Goal: Navigation & Orientation: Find specific page/section

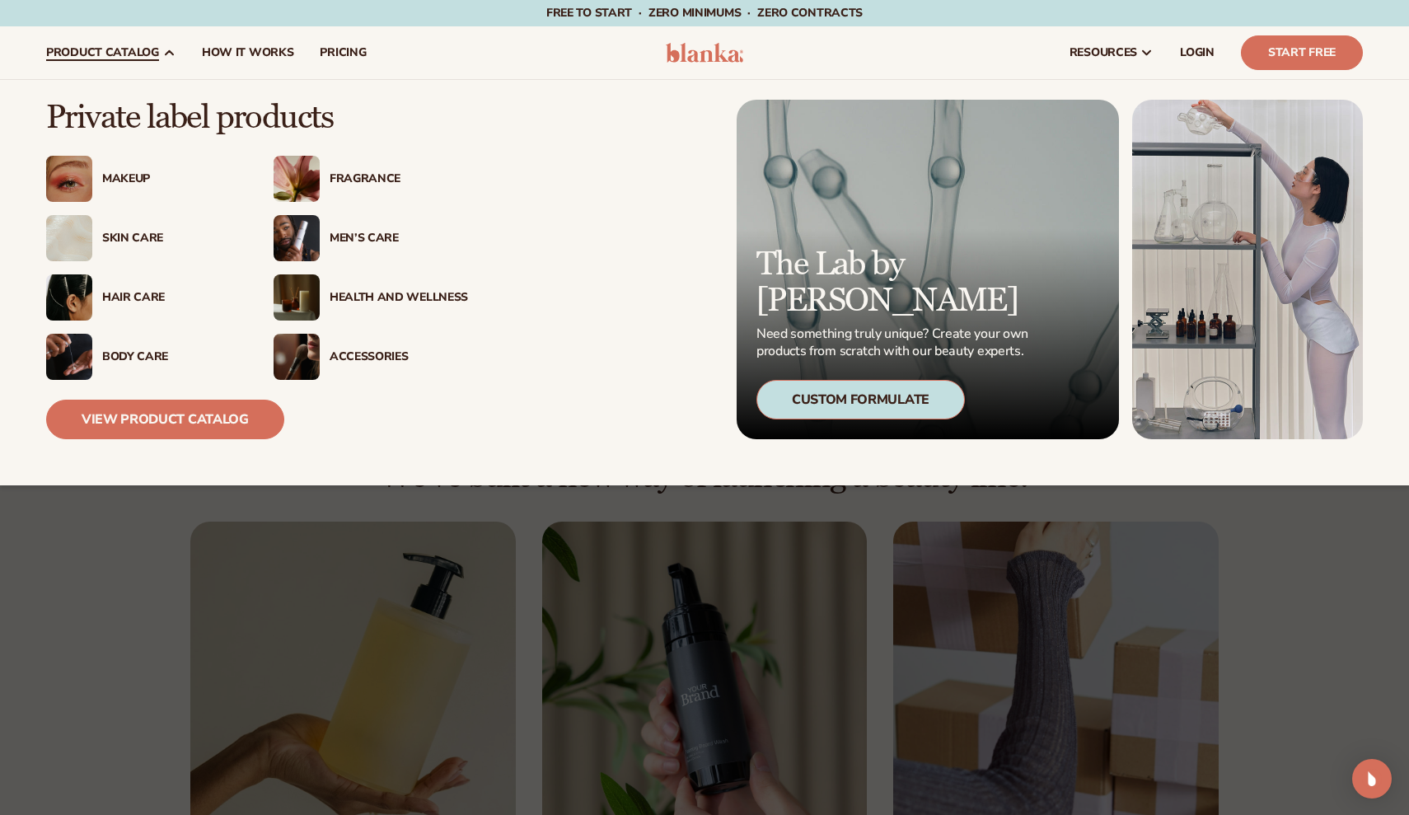
click at [132, 176] on div "Makeup" at bounding box center [171, 179] width 138 height 14
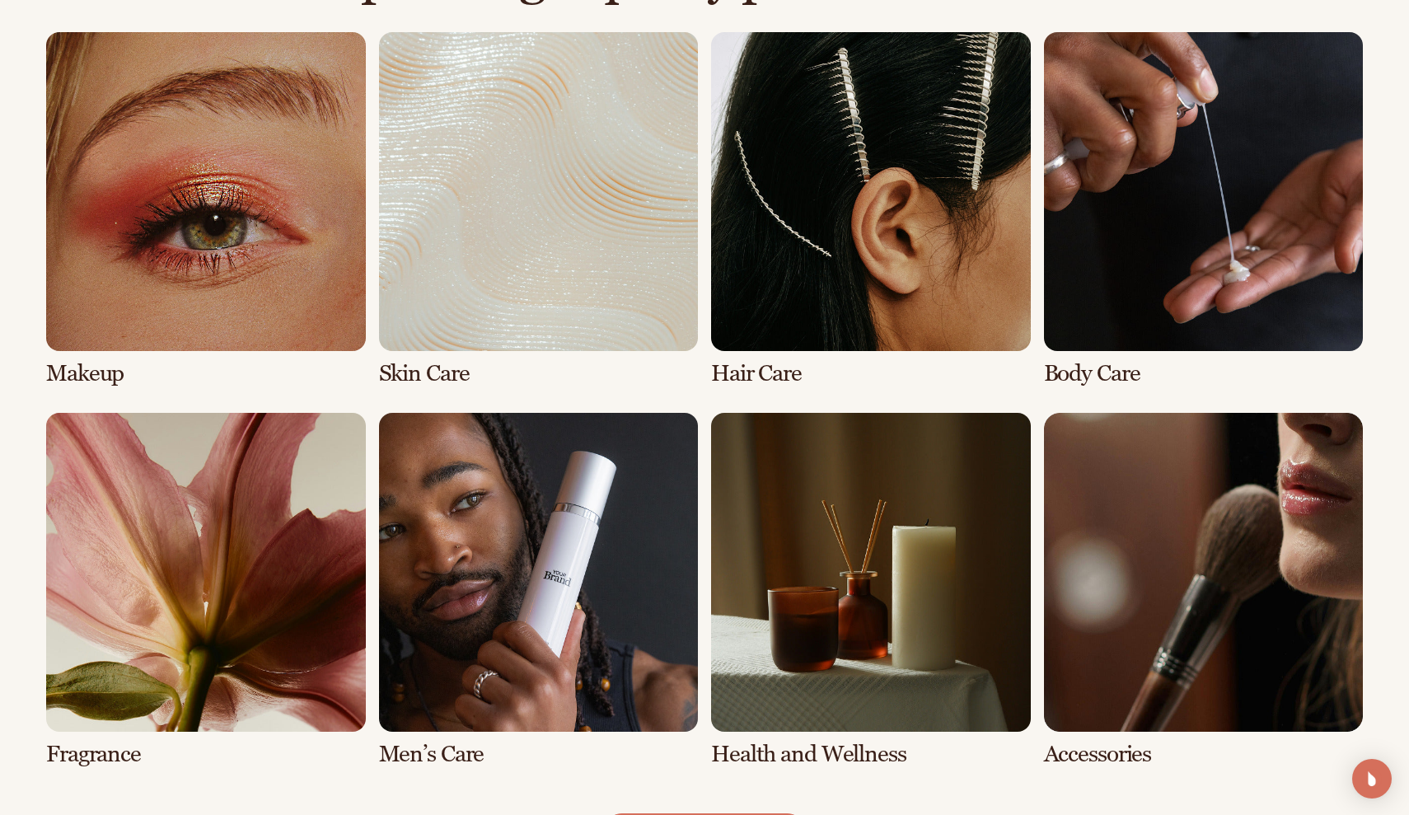
scroll to position [1208, 0]
click at [482, 227] on link "2 / 8" at bounding box center [539, 209] width 320 height 354
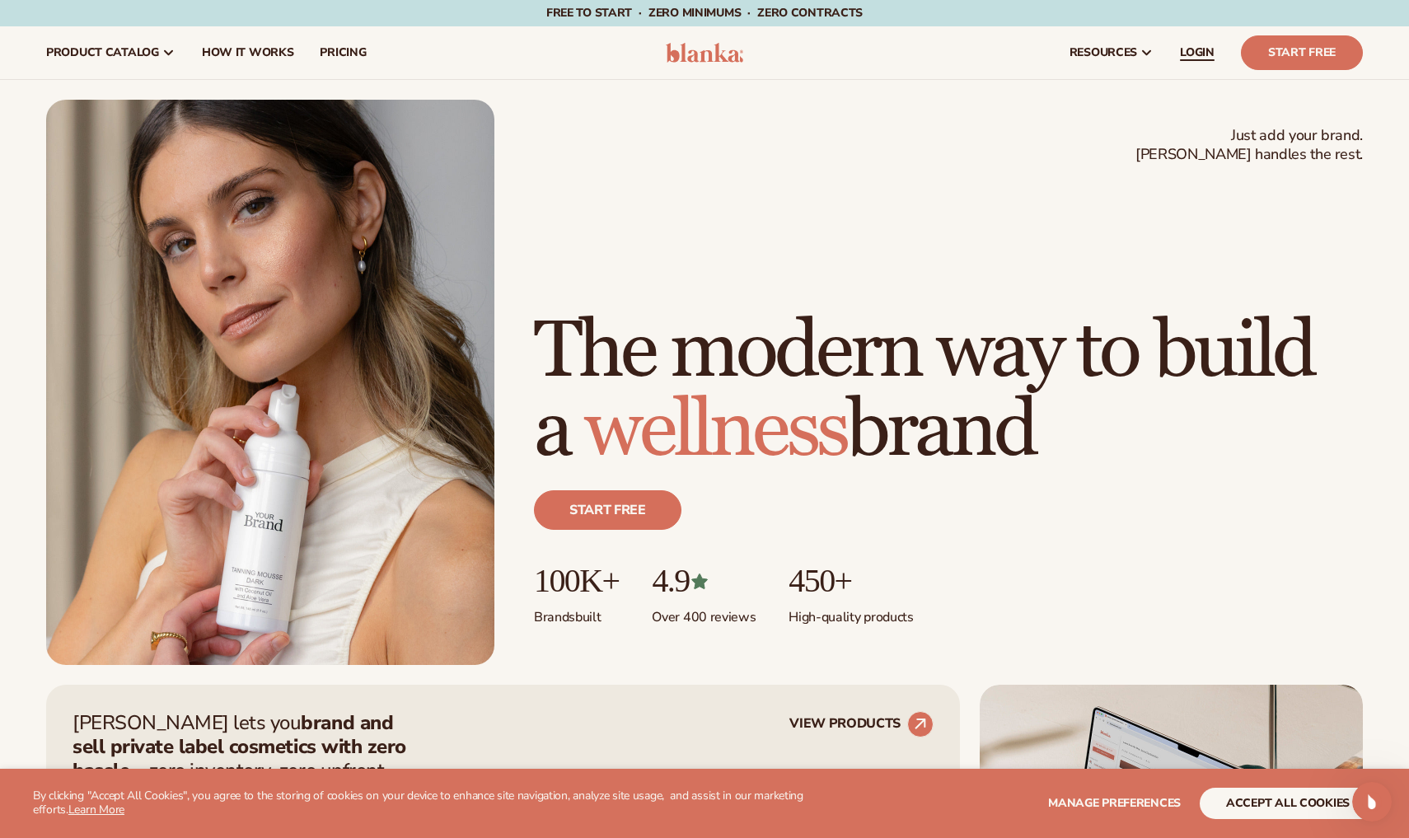
click at [1195, 55] on span "LOGIN" at bounding box center [1197, 52] width 35 height 13
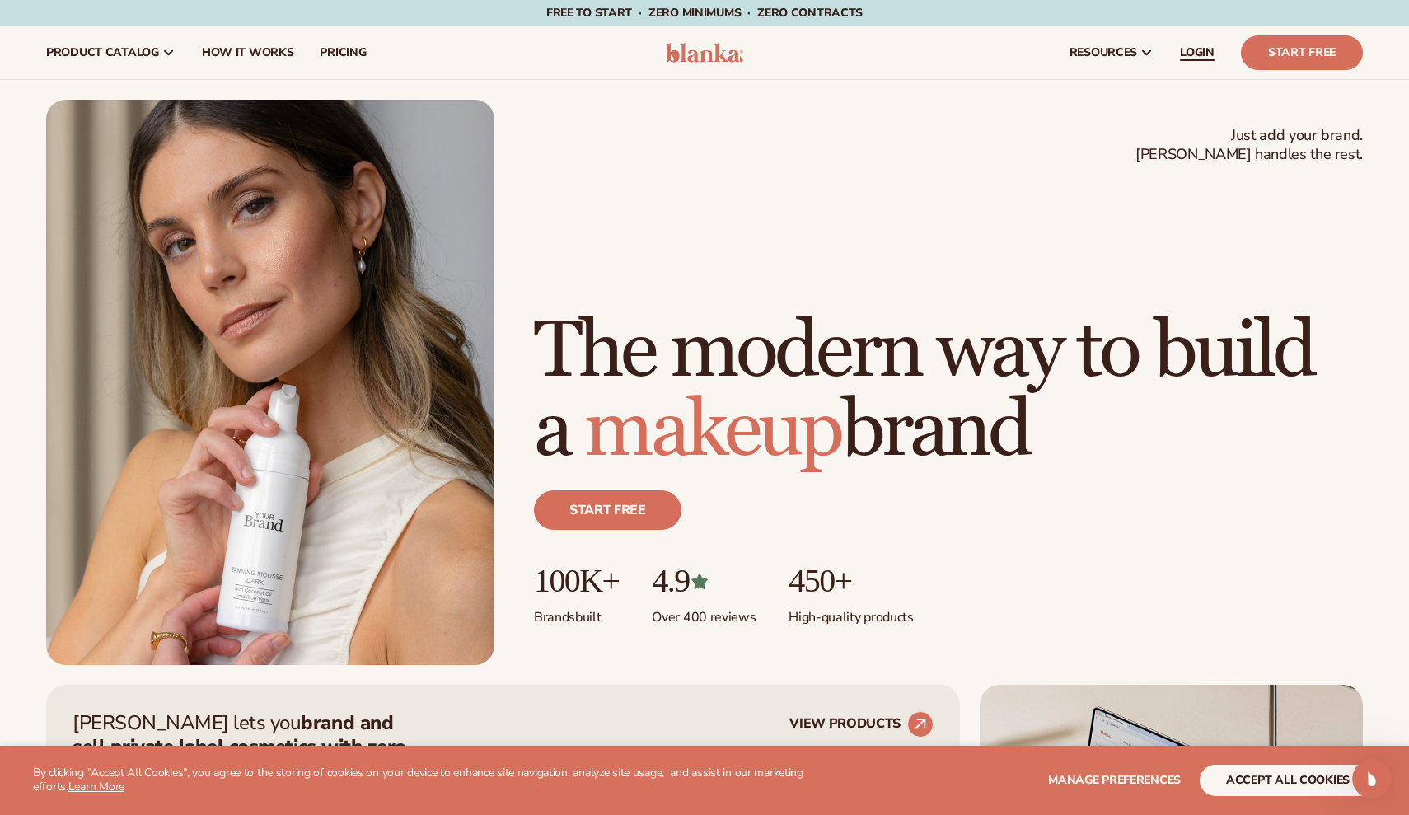
click at [1192, 49] on span "LOGIN" at bounding box center [1197, 52] width 35 height 13
